Goal: Transaction & Acquisition: Purchase product/service

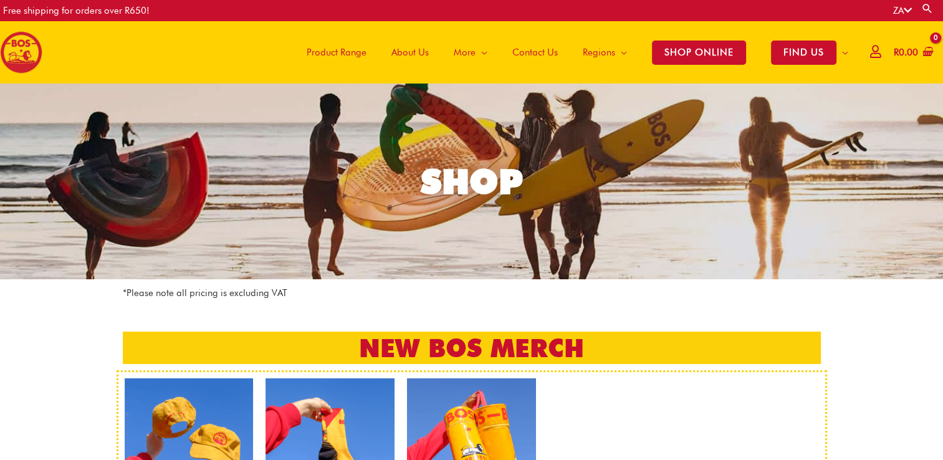
click at [359, 54] on span "Product Range" at bounding box center [337, 52] width 60 height 37
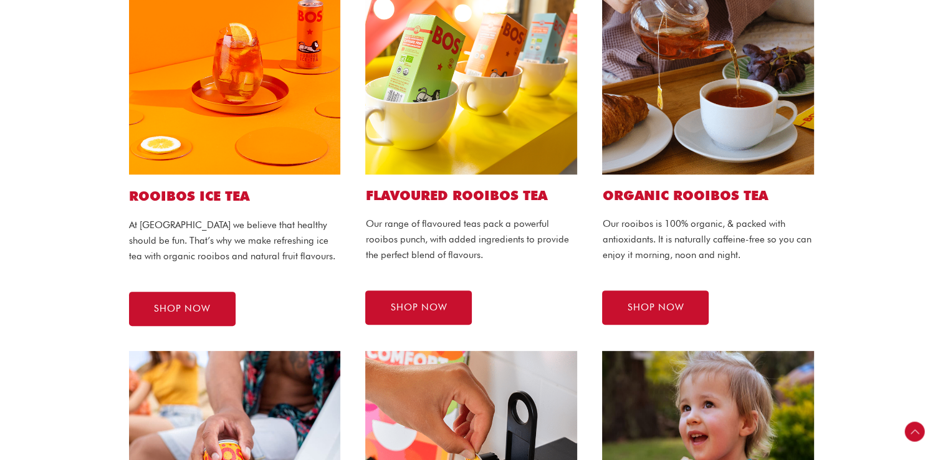
scroll to position [312, 0]
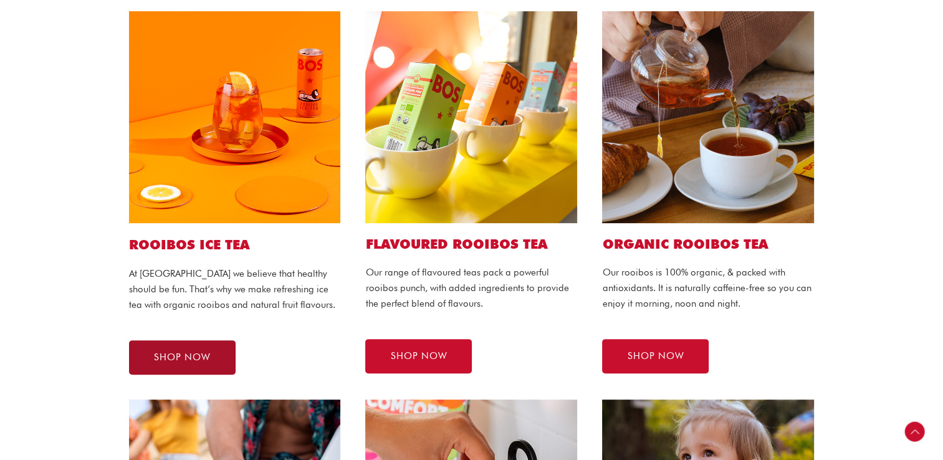
click at [183, 355] on span "SHOP NOW" at bounding box center [182, 357] width 57 height 9
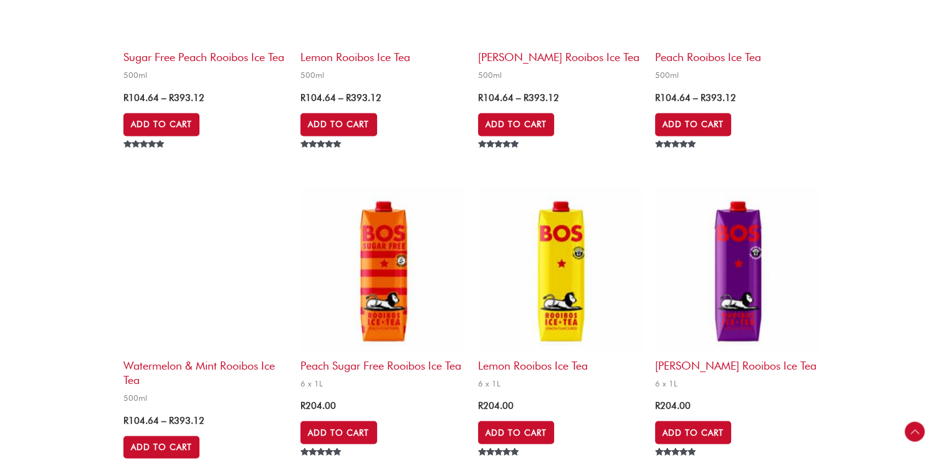
scroll to position [2245, 0]
